Goal: Task Accomplishment & Management: Manage account settings

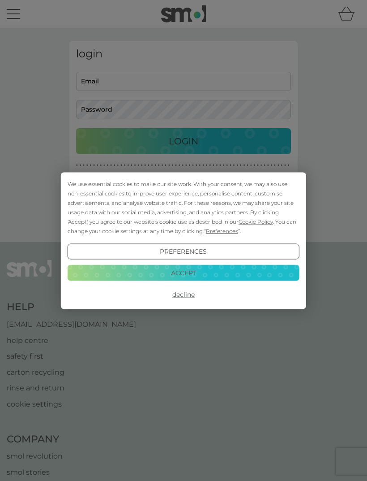
click at [109, 272] on button "Accept" at bounding box center [184, 273] width 232 height 16
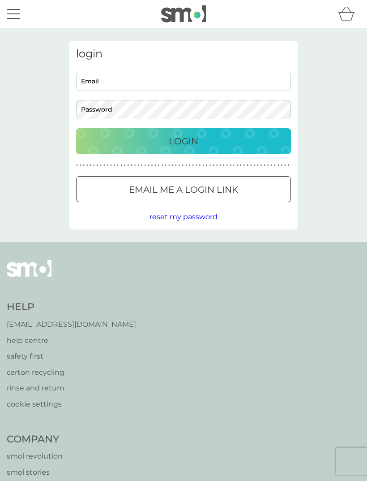
click at [82, 82] on input "Email" at bounding box center [183, 81] width 215 height 19
type input "[PERSON_NAME][EMAIL_ADDRESS][PERSON_NAME][PERSON_NAME][DOMAIN_NAME]"
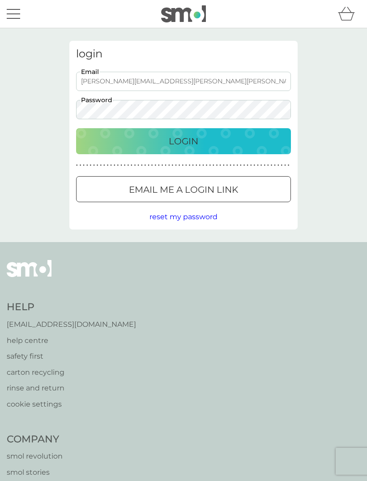
click at [105, 142] on div "Login" at bounding box center [183, 141] width 197 height 14
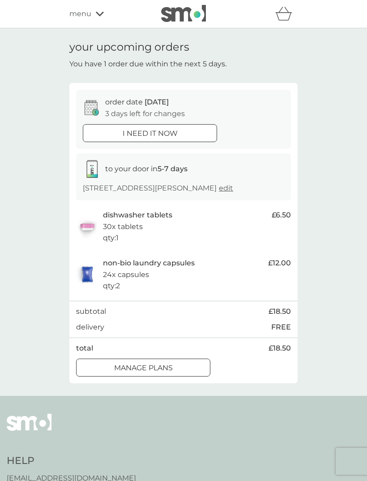
click at [112, 365] on div "manage plans" at bounding box center [144, 368] width 134 height 12
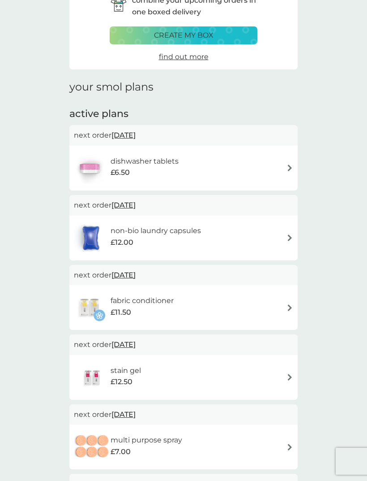
scroll to position [54, 0]
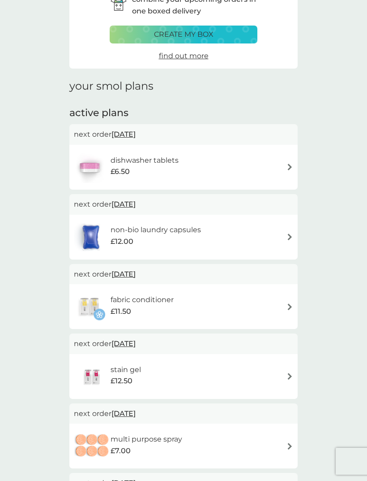
click at [125, 139] on span "[DATE]" at bounding box center [124, 133] width 24 height 17
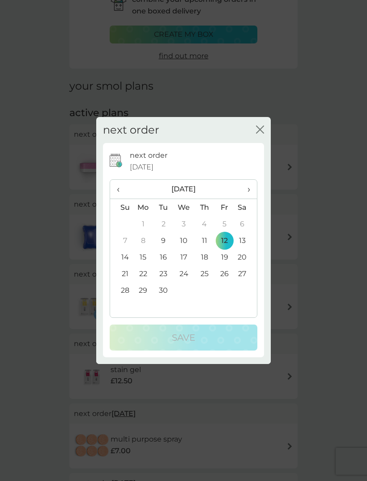
click at [241, 199] on th "›" at bounding box center [246, 189] width 22 height 19
click at [184, 232] on td "1" at bounding box center [184, 224] width 21 height 17
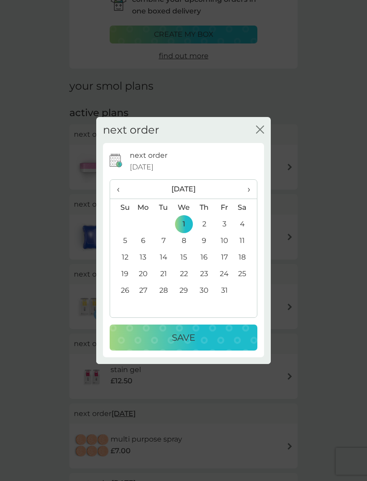
click at [155, 345] on div "Save" at bounding box center [184, 337] width 130 height 14
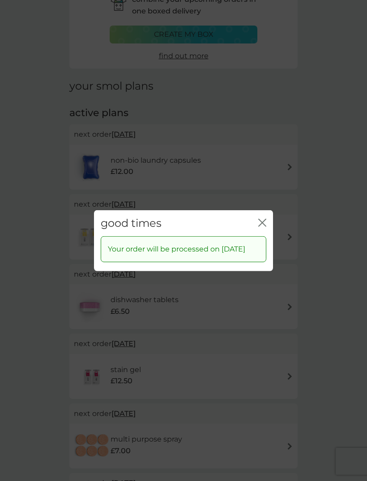
click at [260, 226] on icon "close" at bounding box center [261, 222] width 4 height 7
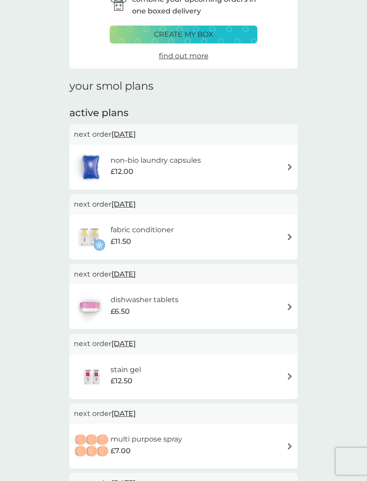
click at [125, 136] on span "12 Sep 2025" at bounding box center [124, 133] width 24 height 17
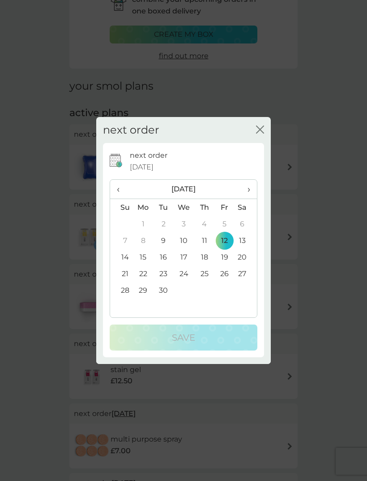
click at [250, 199] on span "›" at bounding box center [246, 189] width 9 height 19
click at [183, 232] on td "1" at bounding box center [184, 224] width 21 height 17
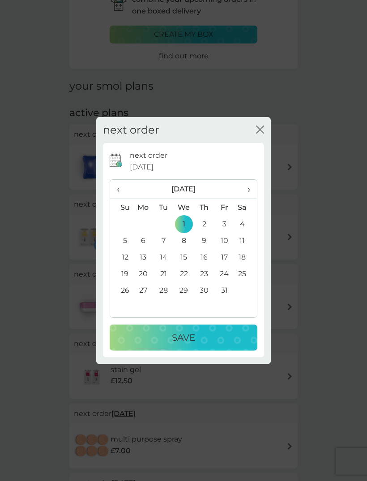
click at [165, 345] on div "Save" at bounding box center [184, 337] width 130 height 14
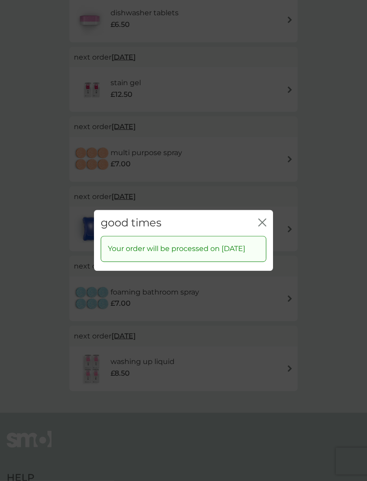
scroll to position [271, 0]
click at [262, 226] on icon "close" at bounding box center [263, 222] width 8 height 8
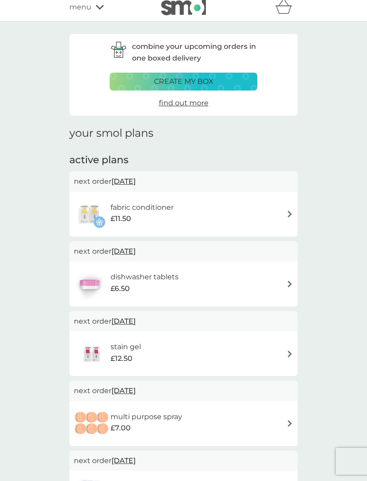
scroll to position [0, 0]
